Goal: Task Accomplishment & Management: Use online tool/utility

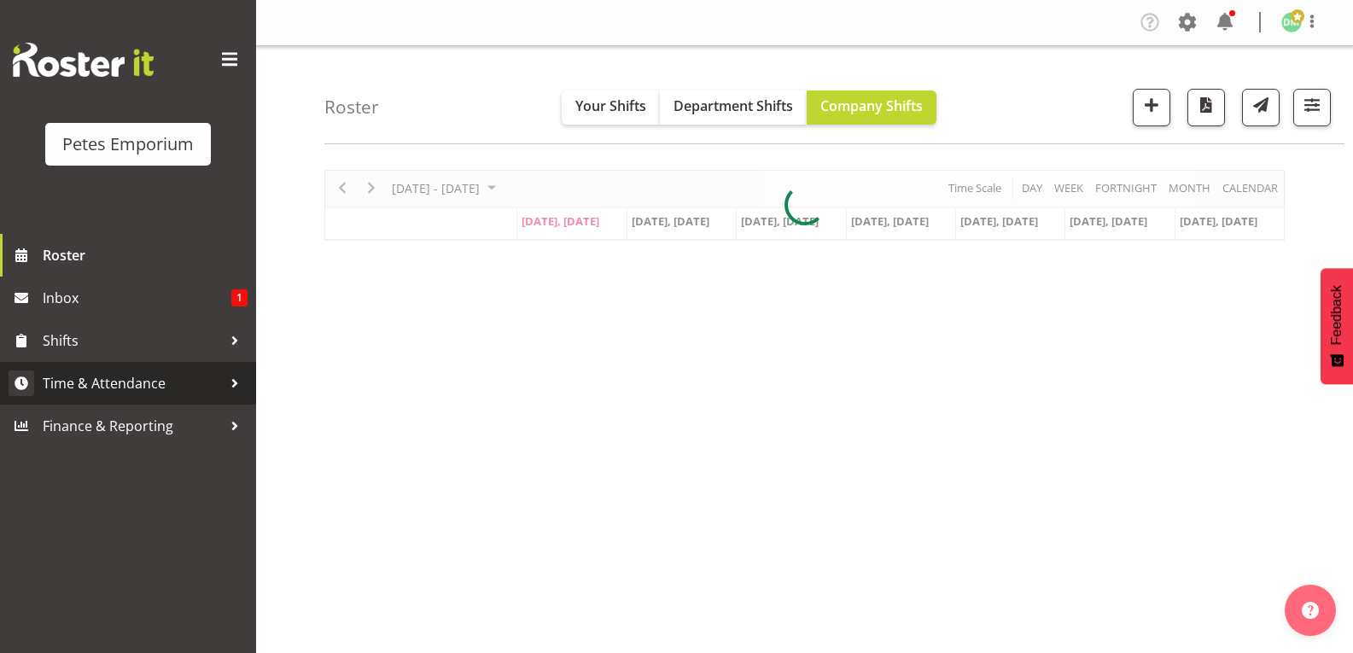
click at [153, 387] on span "Time & Attendance" at bounding box center [132, 383] width 179 height 26
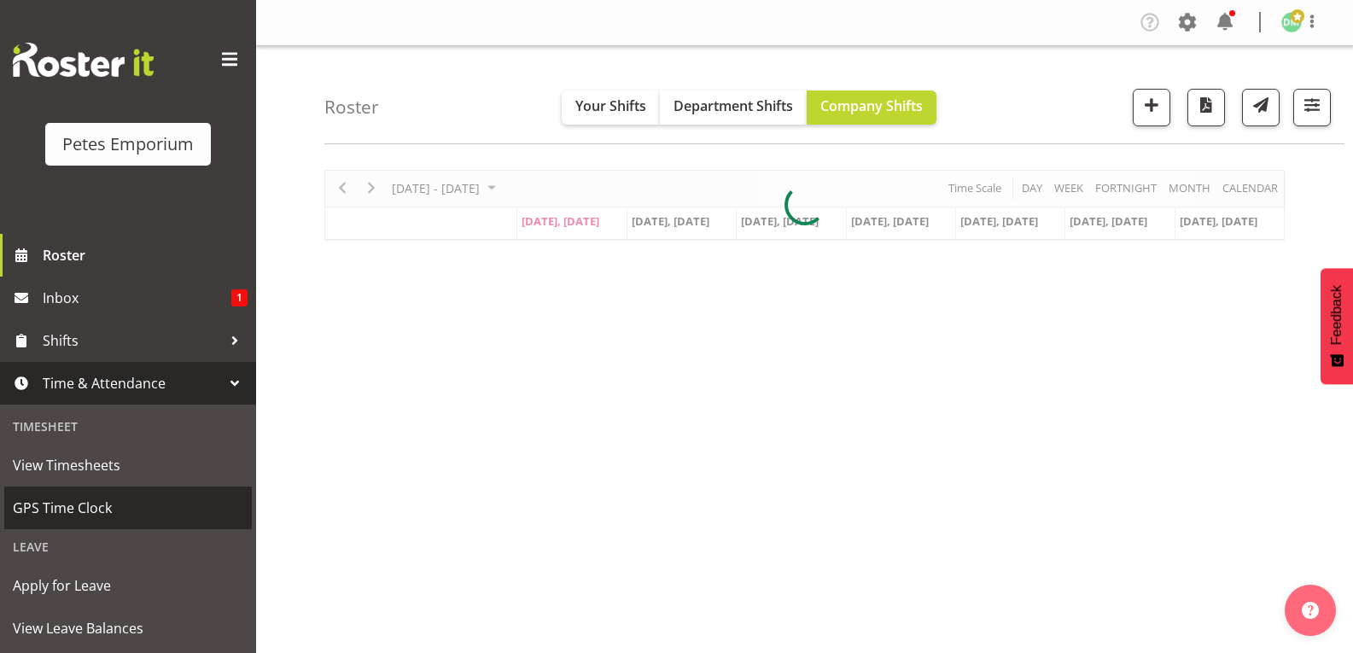
click at [107, 507] on span "GPS Time Clock" at bounding box center [128, 508] width 230 height 26
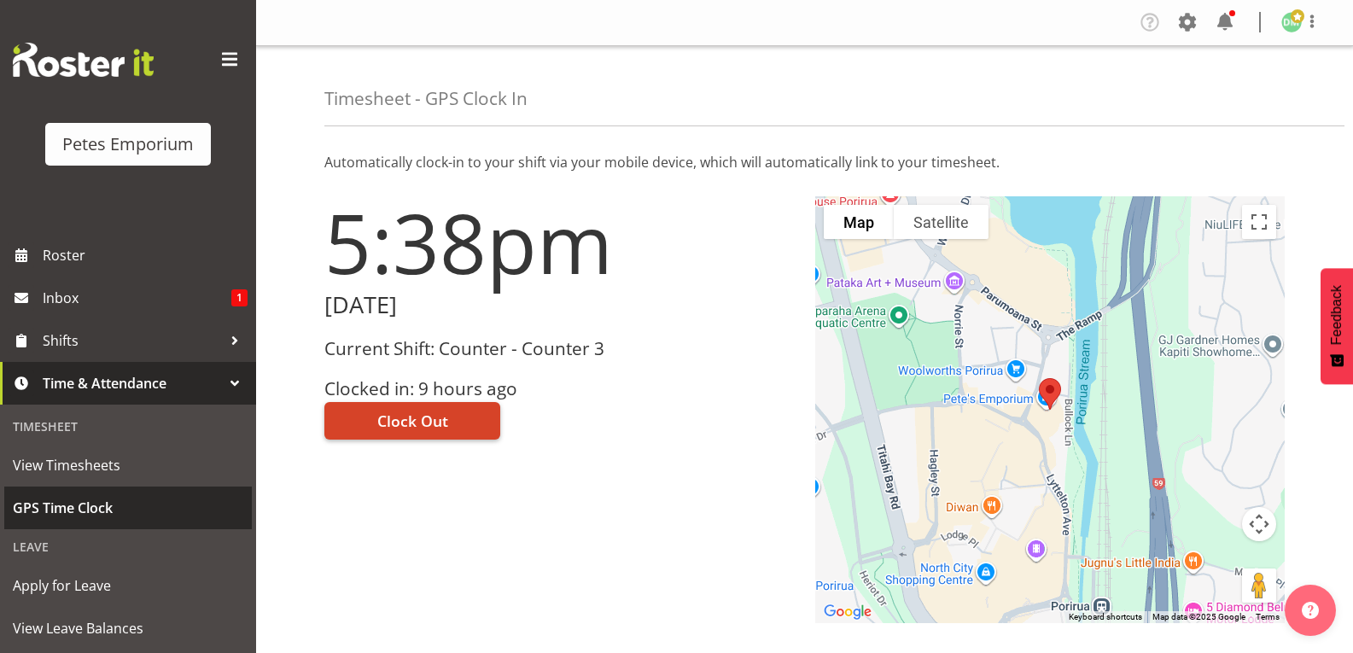
click at [438, 426] on span "Clock Out" at bounding box center [412, 421] width 71 height 22
